Goal: Task Accomplishment & Management: Complete application form

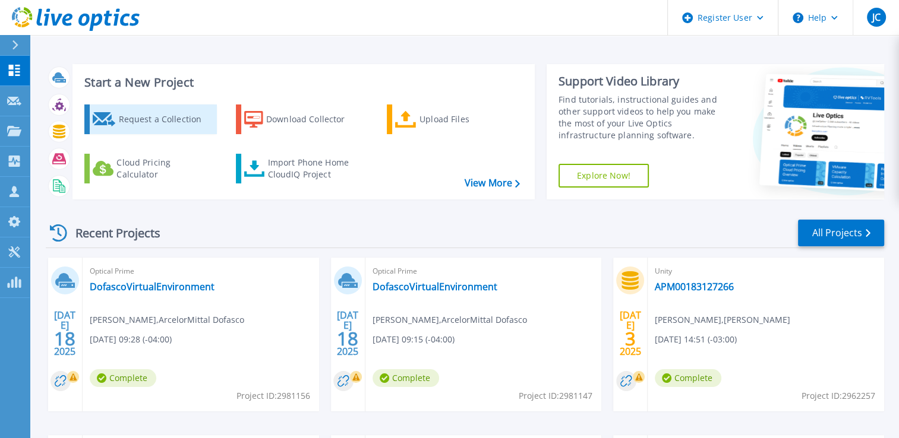
click at [153, 130] on div "Request a Collection" at bounding box center [165, 120] width 95 height 24
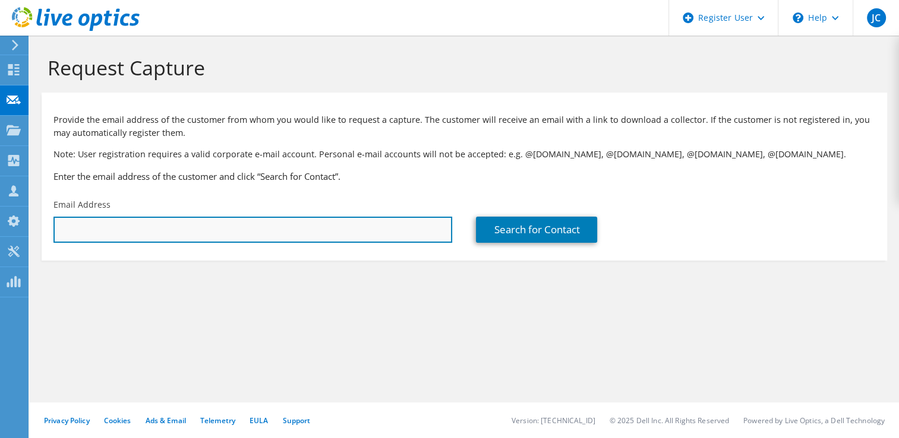
click at [228, 229] on input "text" at bounding box center [252, 230] width 399 height 26
click at [202, 228] on input "text" at bounding box center [252, 230] width 399 height 26
paste input "[EMAIL_ADDRESS][DOMAIN_NAME]"
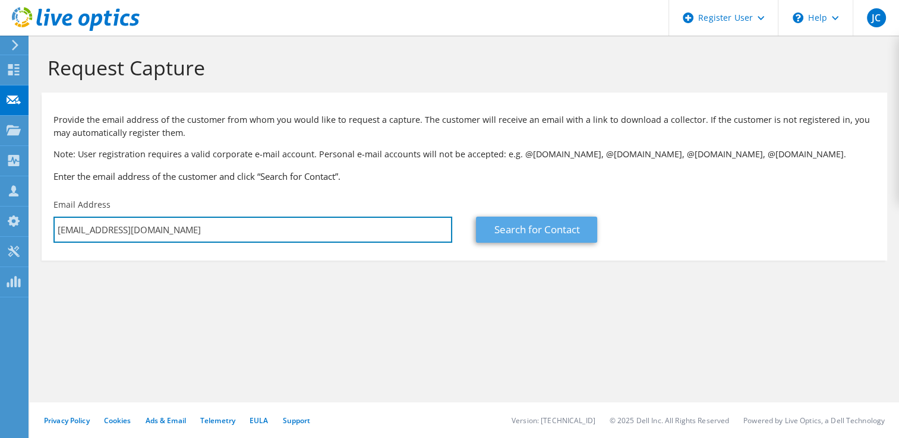
type input "[EMAIL_ADDRESS][DOMAIN_NAME]"
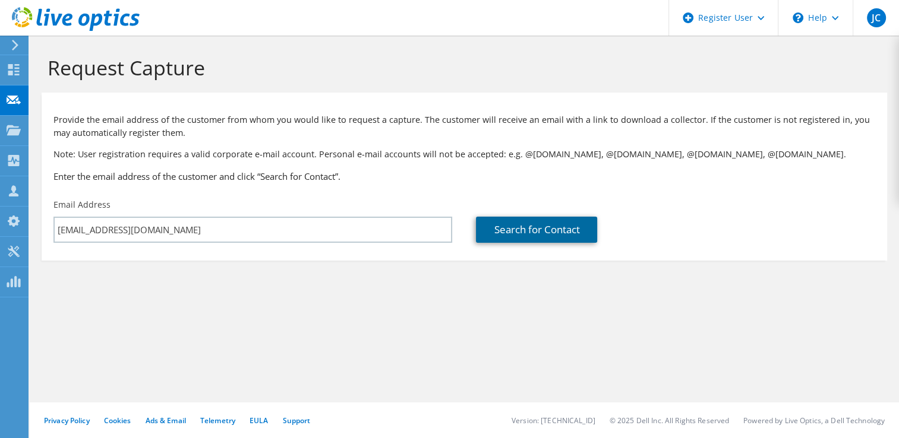
click at [573, 227] on link "Search for Contact" at bounding box center [536, 230] width 121 height 26
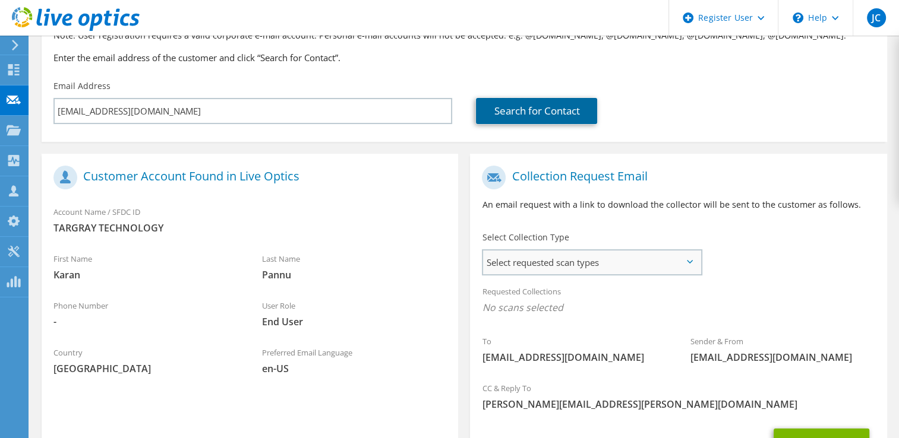
scroll to position [119, 0]
click at [561, 260] on span "Select requested scan types" at bounding box center [591, 263] width 217 height 24
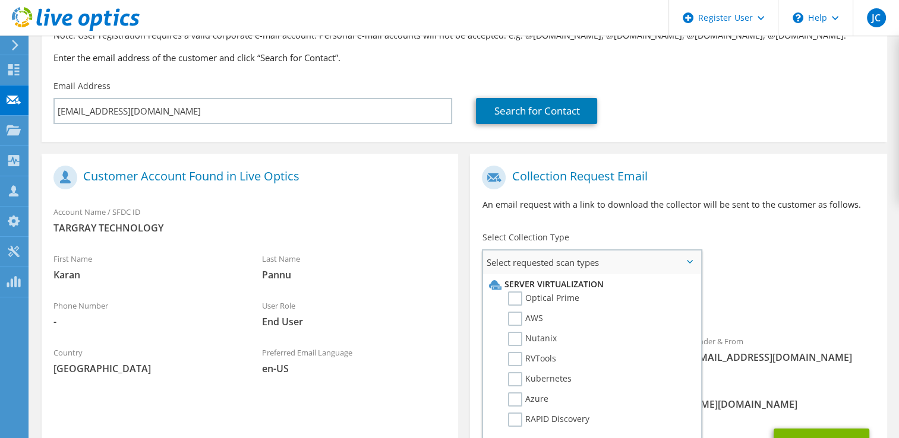
click at [533, 289] on li "Server Virtualization" at bounding box center [590, 284] width 208 height 14
drag, startPoint x: 533, startPoint y: 289, endPoint x: 531, endPoint y: 303, distance: 13.8
click at [531, 303] on label "Optical Prime" at bounding box center [543, 299] width 71 height 14
click at [0, 0] on input "Optical Prime" at bounding box center [0, 0] width 0 height 0
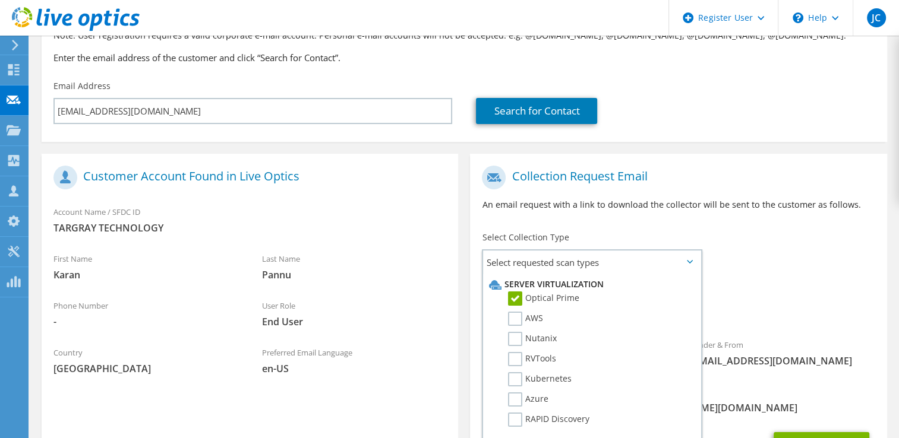
click at [730, 231] on div "To [EMAIL_ADDRESS][DOMAIN_NAME] Sender & From [EMAIL_ADDRESS][DOMAIN_NAME]" at bounding box center [678, 270] width 416 height 220
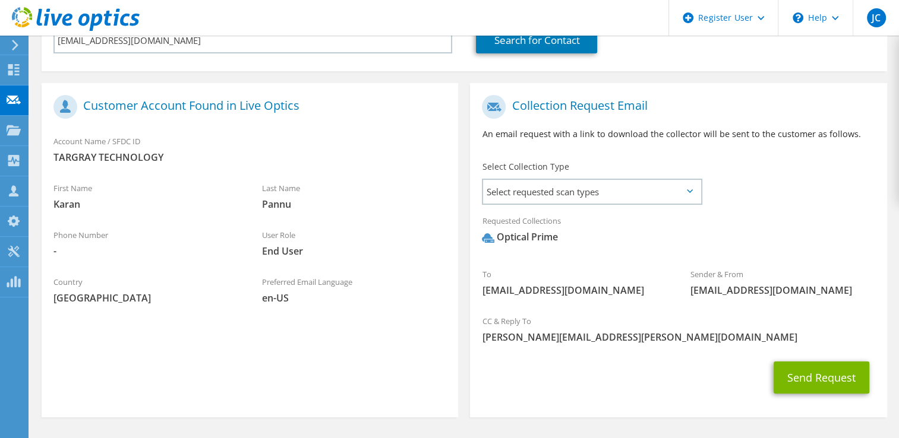
scroll to position [190, 0]
click at [803, 375] on button "Send Request" at bounding box center [822, 377] width 96 height 32
